Goal: Transaction & Acquisition: Purchase product/service

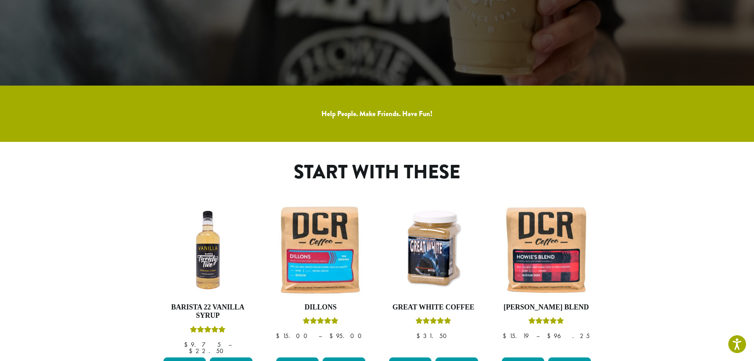
scroll to position [317, 0]
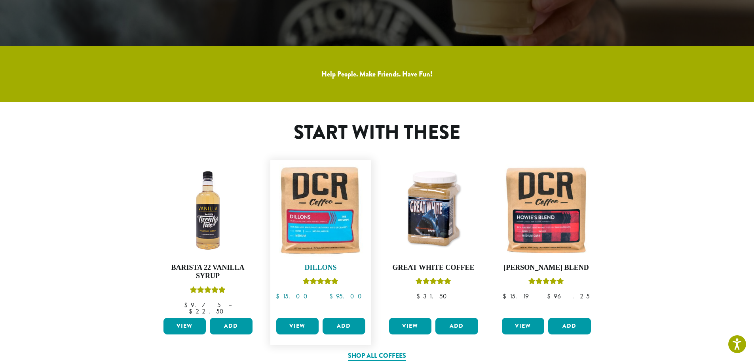
click at [311, 217] on img at bounding box center [320, 210] width 93 height 93
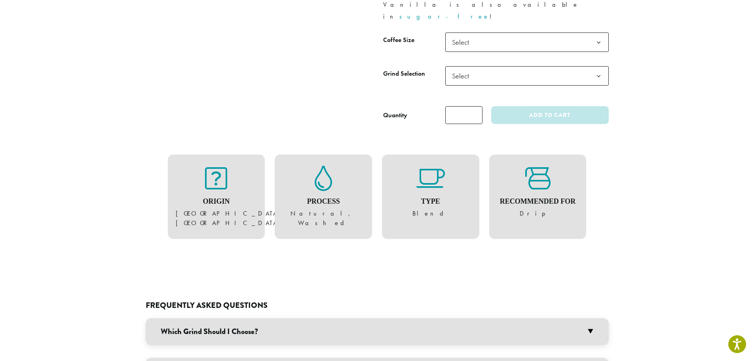
scroll to position [396, 0]
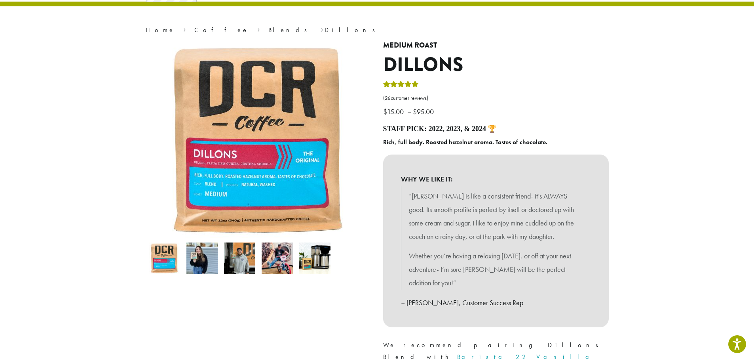
scroll to position [0, 0]
